Goal: Communication & Community: Answer question/provide support

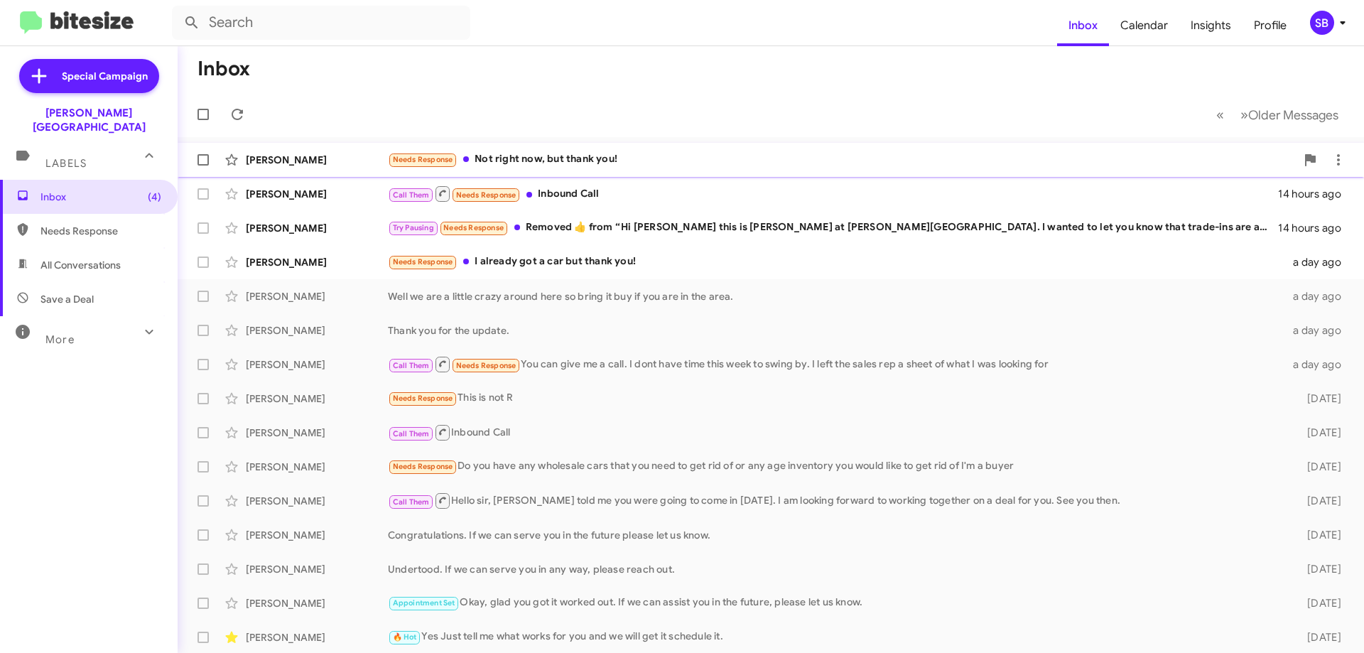
click at [428, 161] on span "Needs Response" at bounding box center [423, 159] width 60 height 9
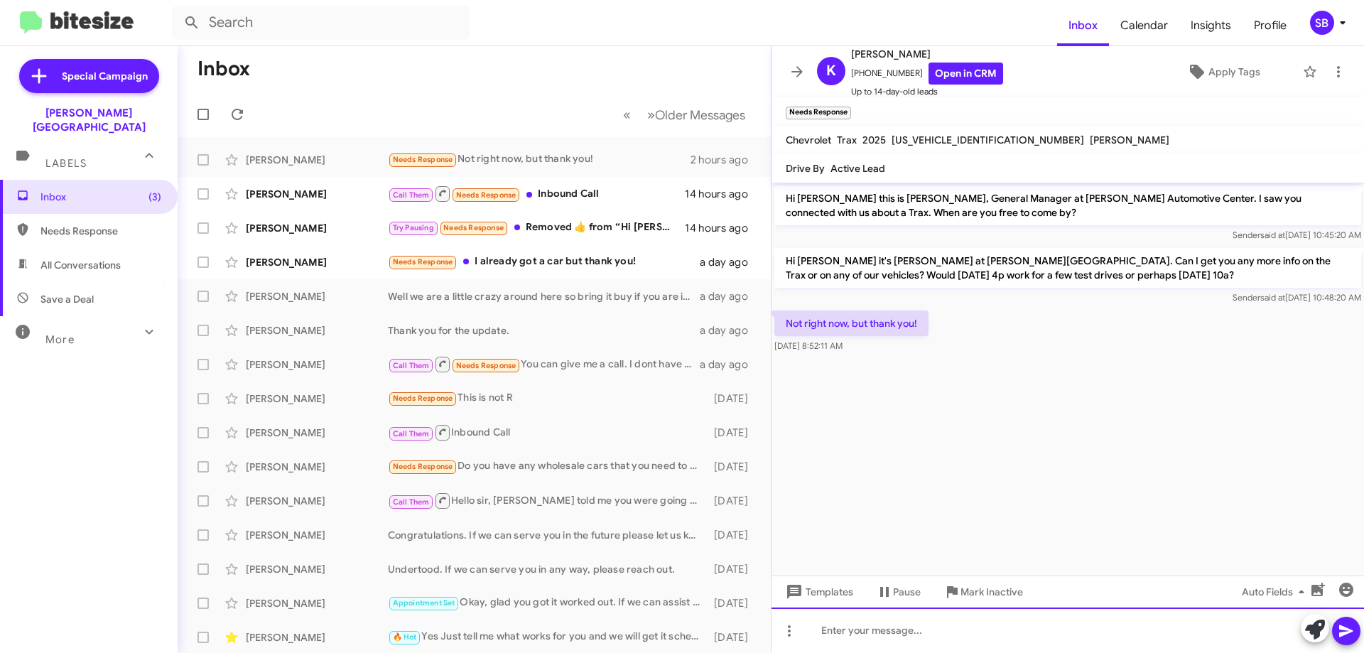
click at [872, 632] on div at bounding box center [1067, 629] width 592 height 45
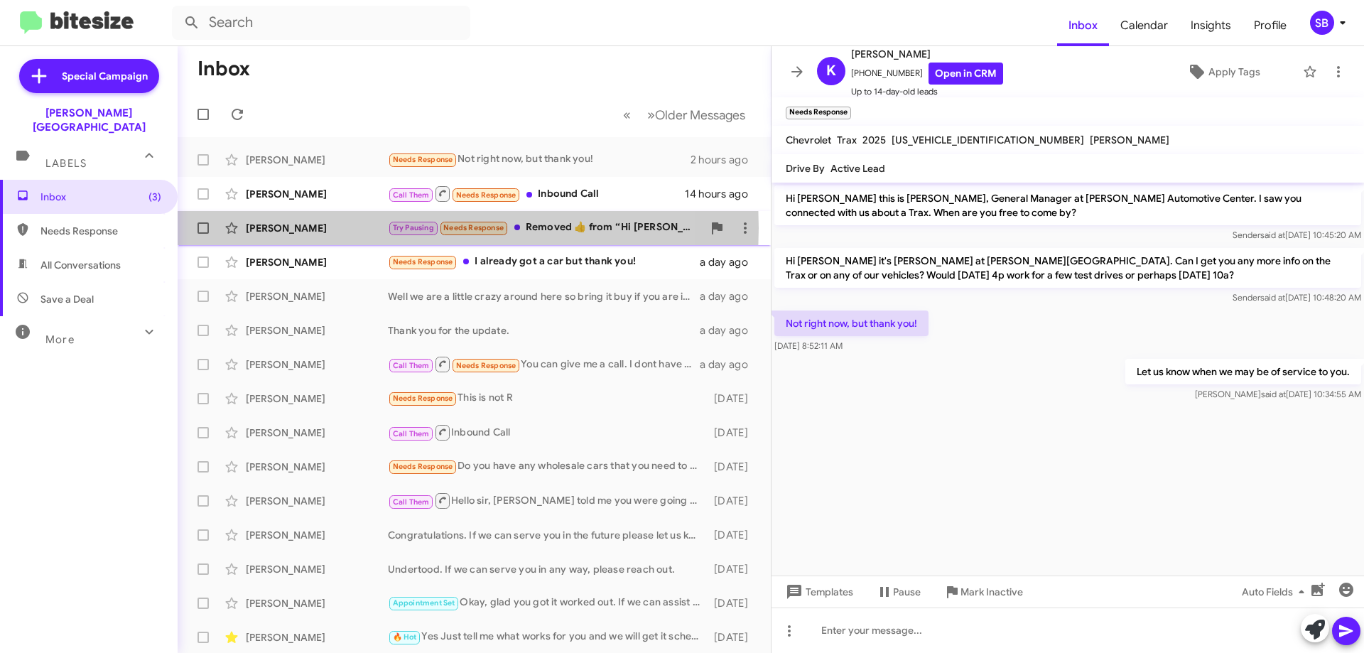
click at [276, 228] on div "[PERSON_NAME]" at bounding box center [317, 228] width 142 height 14
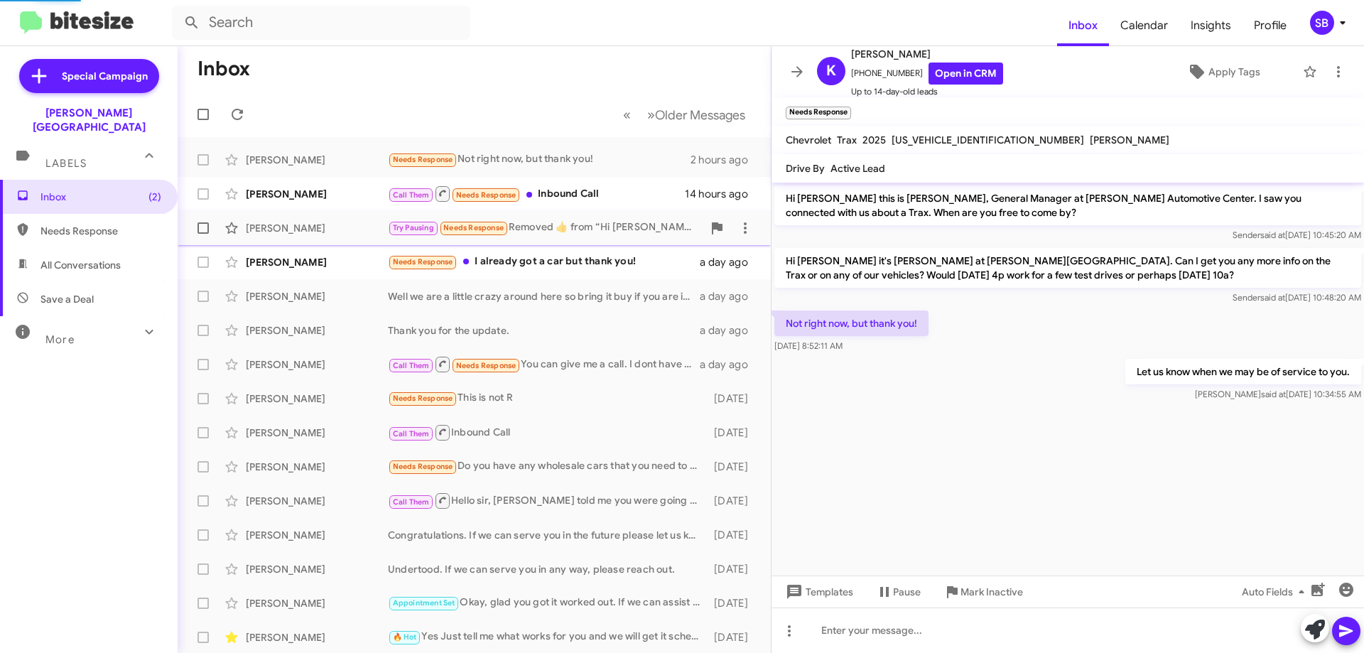
scroll to position [37, 0]
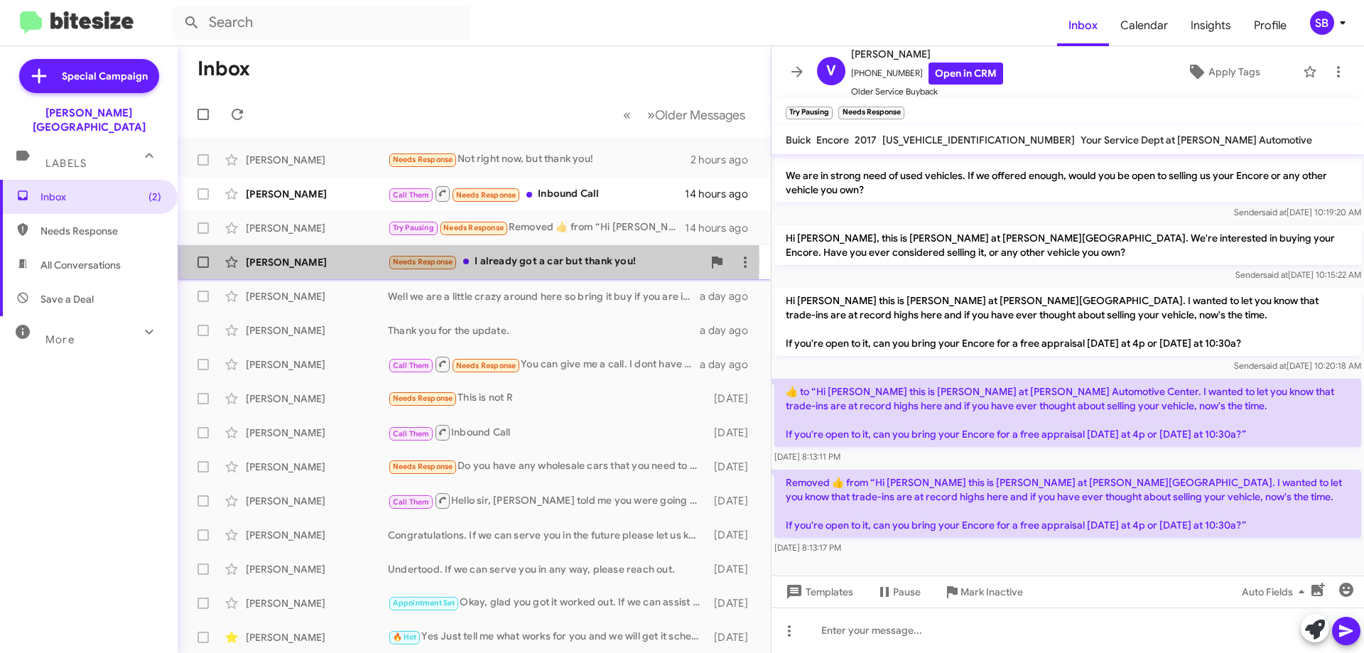
click at [286, 260] on div "[PERSON_NAME]" at bounding box center [317, 262] width 142 height 14
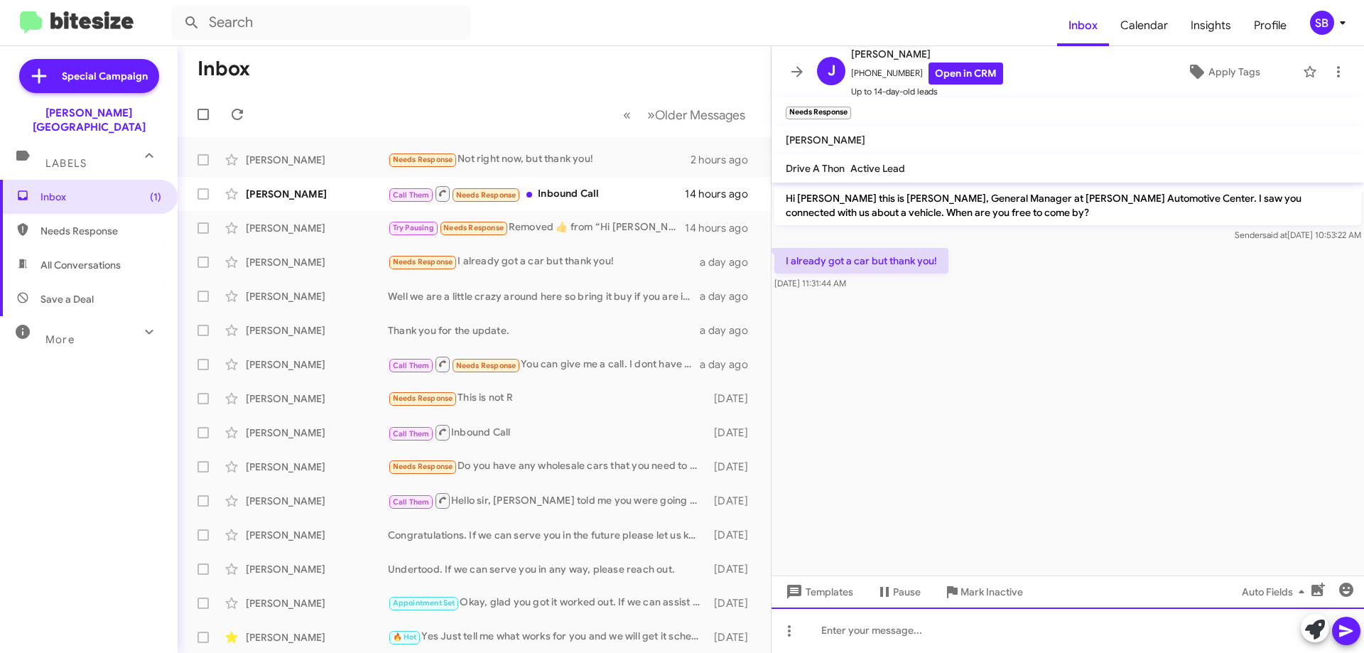
click at [847, 639] on div at bounding box center [1067, 629] width 592 height 45
